Goal: Understand process/instructions: Learn how to perform a task or action

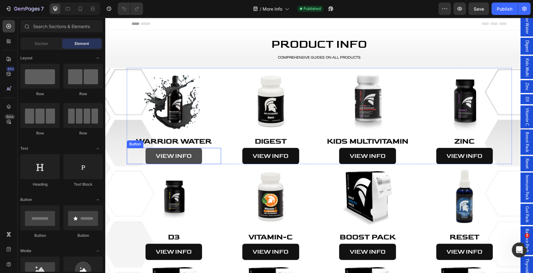
click at [198, 152] on link "VIEW INFO" at bounding box center [173, 156] width 57 height 16
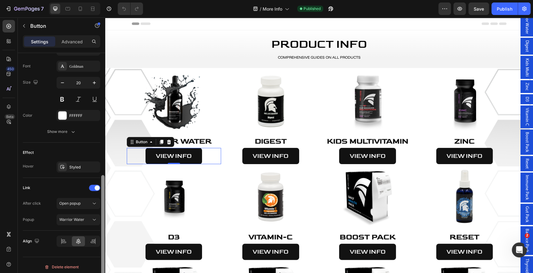
scroll to position [241, 0]
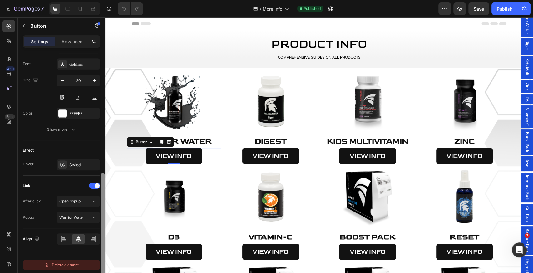
drag, startPoint x: 103, startPoint y: 138, endPoint x: 100, endPoint y: 261, distance: 122.7
click at [100, 261] on div "Size Width 60% Height Auto Padding 8, 24, 8, 24 Background Color 121212 Image A…" at bounding box center [61, 172] width 87 height 238
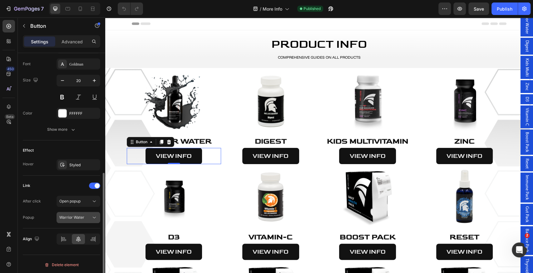
click at [82, 215] on span "Warrior Water" at bounding box center [71, 217] width 25 height 5
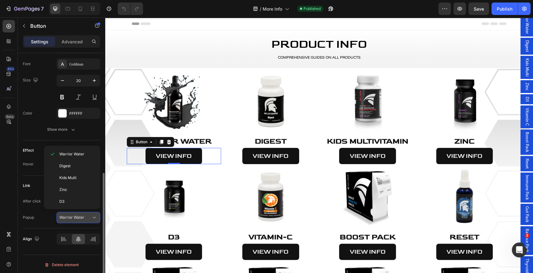
click at [82, 215] on span "Warrior Water" at bounding box center [71, 217] width 25 height 5
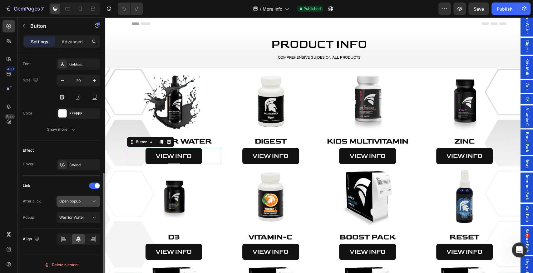
click at [86, 201] on div "Open popup" at bounding box center [75, 202] width 32 height 6
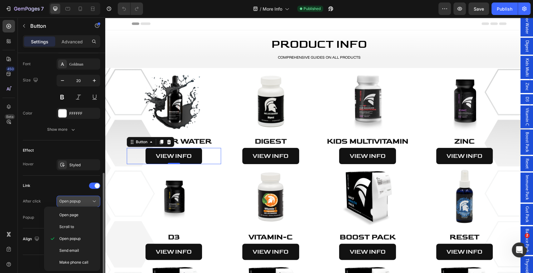
click at [86, 201] on div "Open popup" at bounding box center [75, 202] width 32 height 6
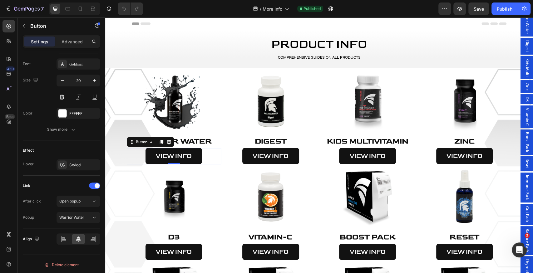
click at [16, 189] on div "450 Beta" at bounding box center [9, 145] width 18 height 256
click at [524, 26] on span "Warrior Water" at bounding box center [527, 21] width 6 height 26
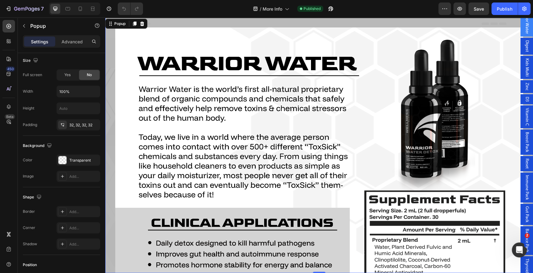
scroll to position [0, 0]
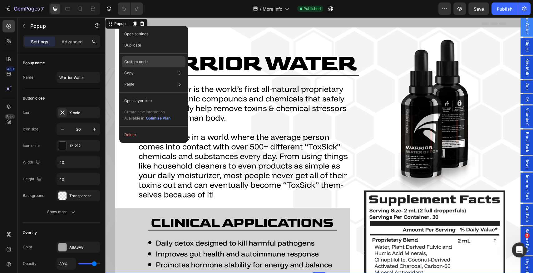
click at [146, 59] on p "Custom code" at bounding box center [135, 62] width 23 height 6
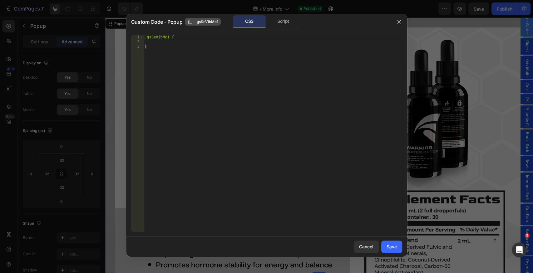
click at [200, 22] on span ".gsSeVibMc1" at bounding box center [206, 22] width 23 height 6
